Goal: Information Seeking & Learning: Learn about a topic

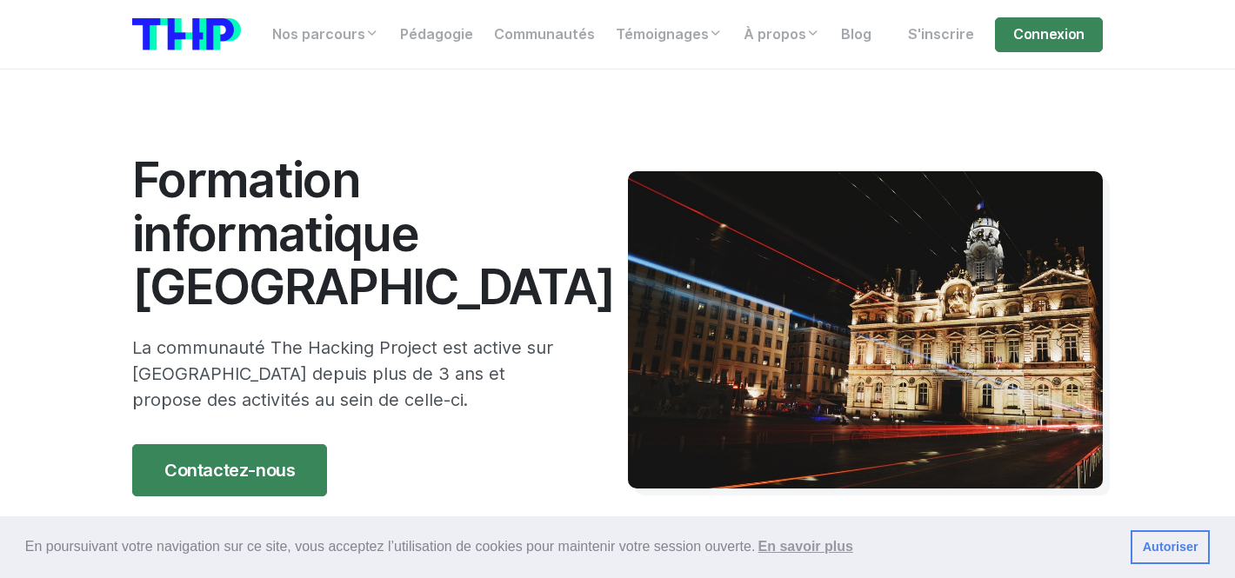
scroll to position [131, 0]
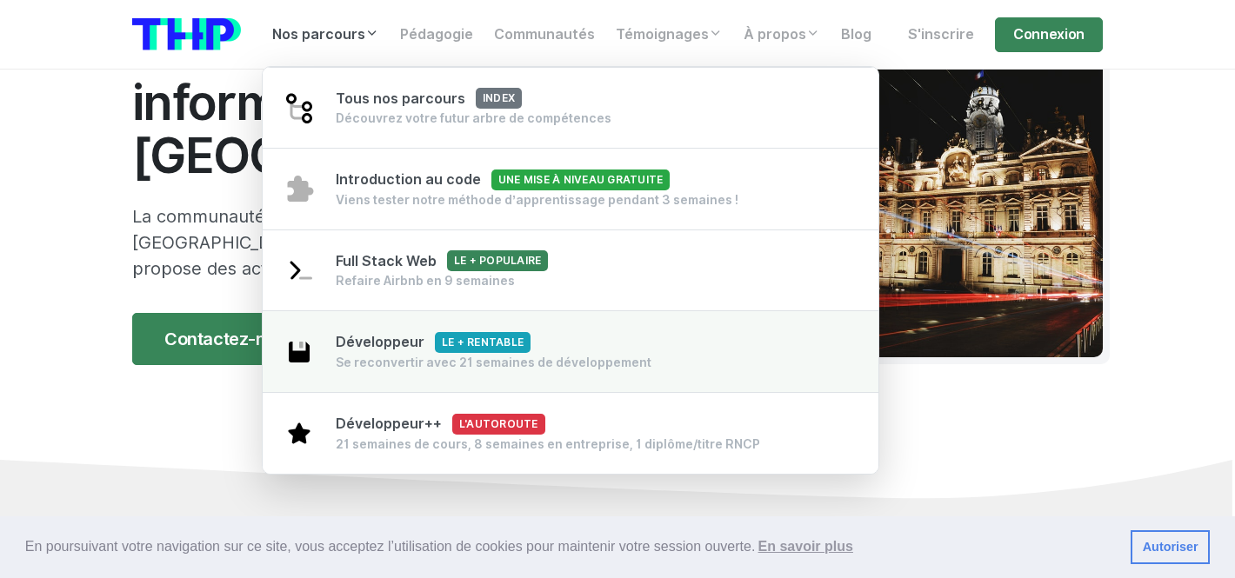
click at [404, 346] on span "Développeur Le + rentable" at bounding box center [433, 342] width 195 height 17
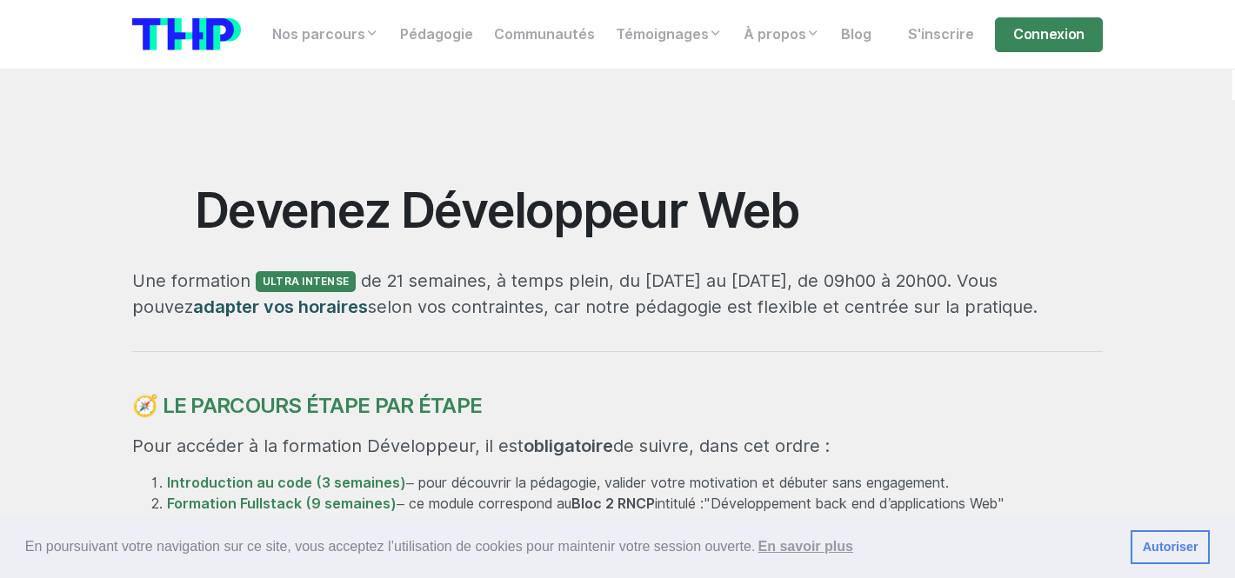
scroll to position [623, 0]
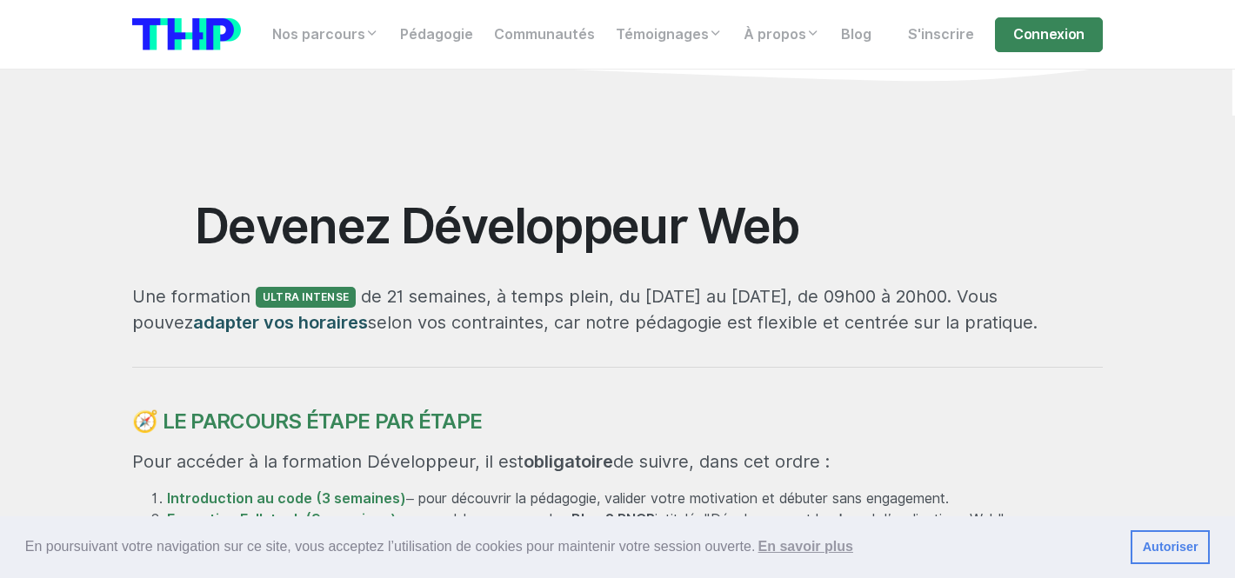
click at [451, 200] on h2 "Devenez Développeur Web" at bounding box center [618, 226] width 846 height 54
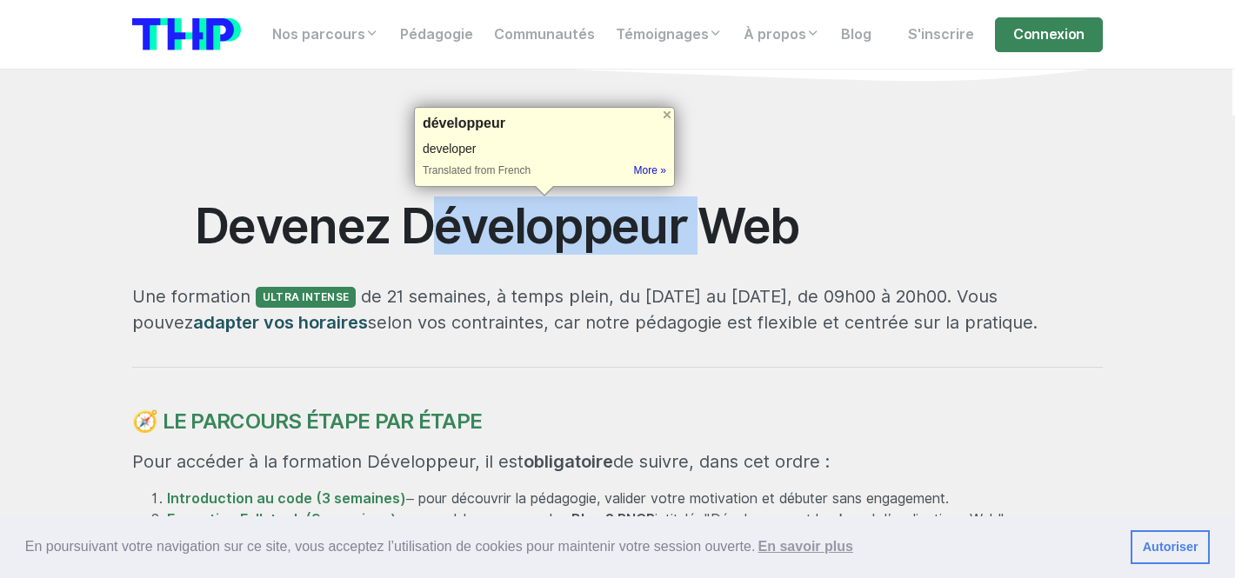
click at [451, 216] on h2 "Devenez Développeur Web" at bounding box center [618, 226] width 846 height 54
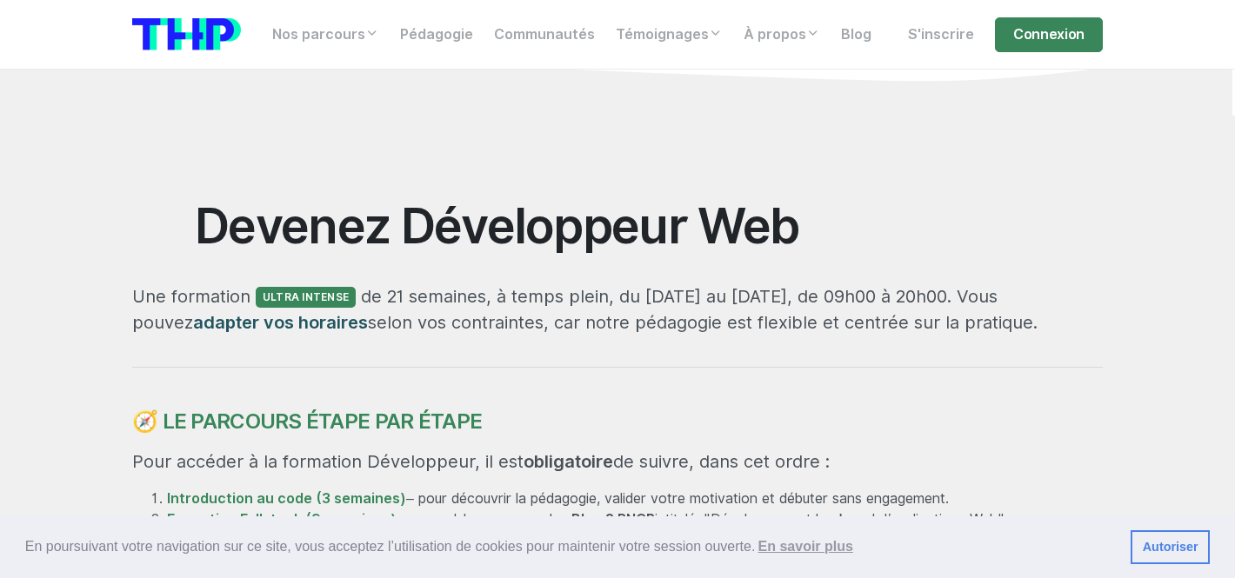
click at [451, 216] on h2 "Devenez Développeur Web" at bounding box center [618, 226] width 846 height 54
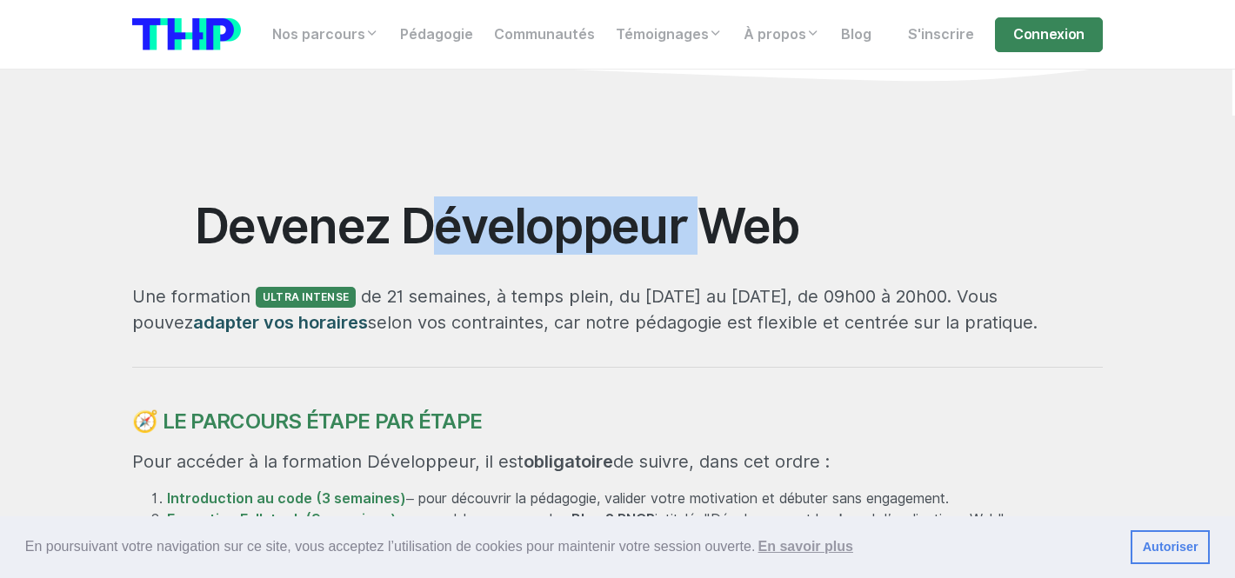
click at [451, 216] on h2 "Devenez Développeur Web" at bounding box center [618, 226] width 846 height 54
